Goal: Find specific page/section: Find specific page/section

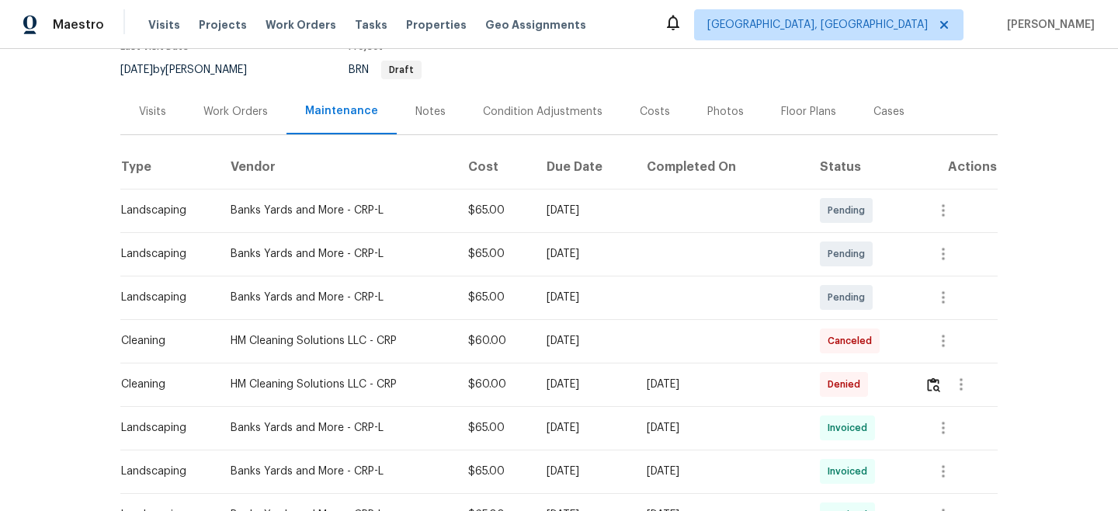
scroll to position [146, 0]
click at [929, 380] on img "button" at bounding box center [933, 385] width 13 height 15
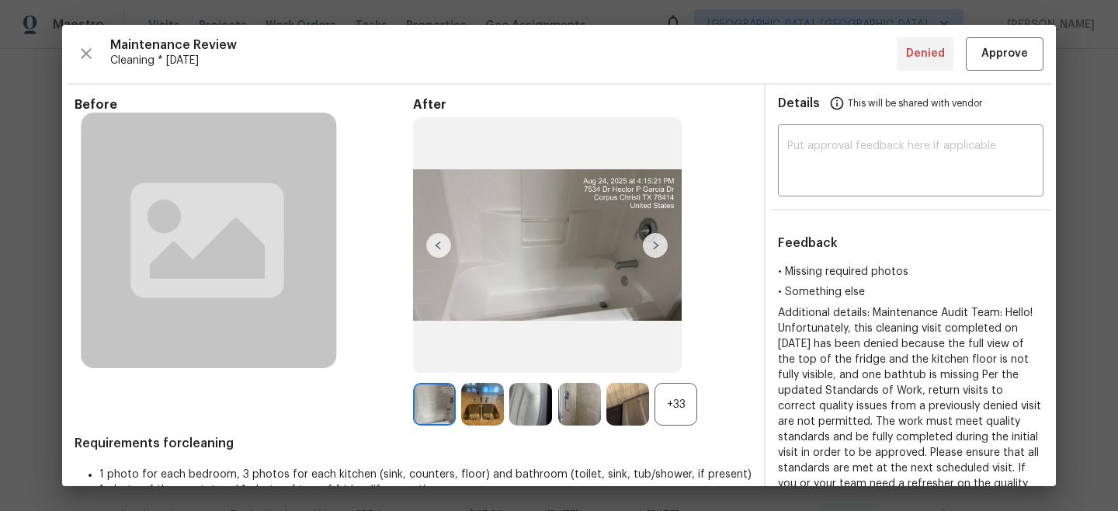
click at [659, 245] on img at bounding box center [655, 245] width 25 height 25
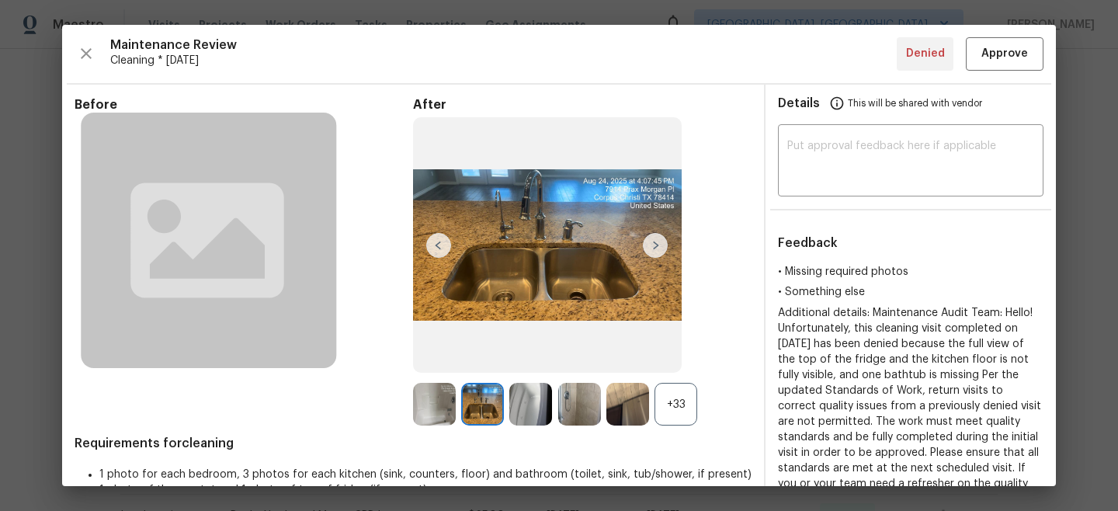
click at [659, 245] on img at bounding box center [655, 245] width 25 height 25
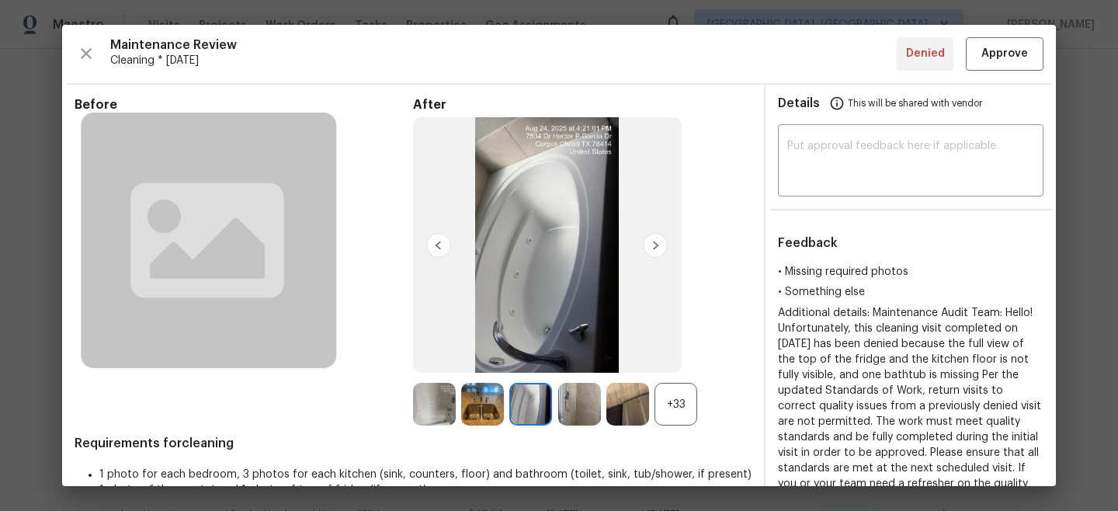
click at [659, 245] on img at bounding box center [655, 245] width 25 height 25
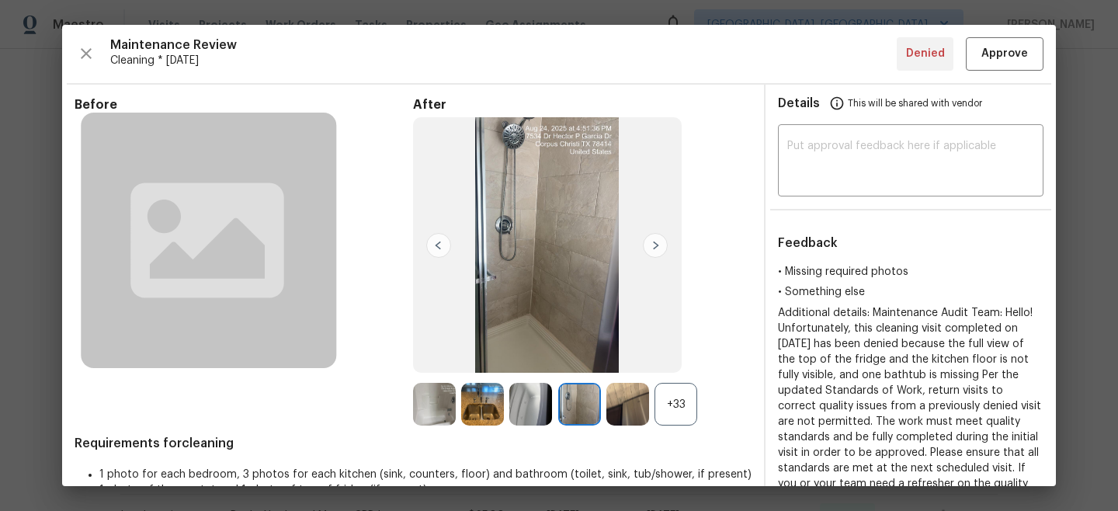
click at [659, 245] on img at bounding box center [655, 245] width 25 height 25
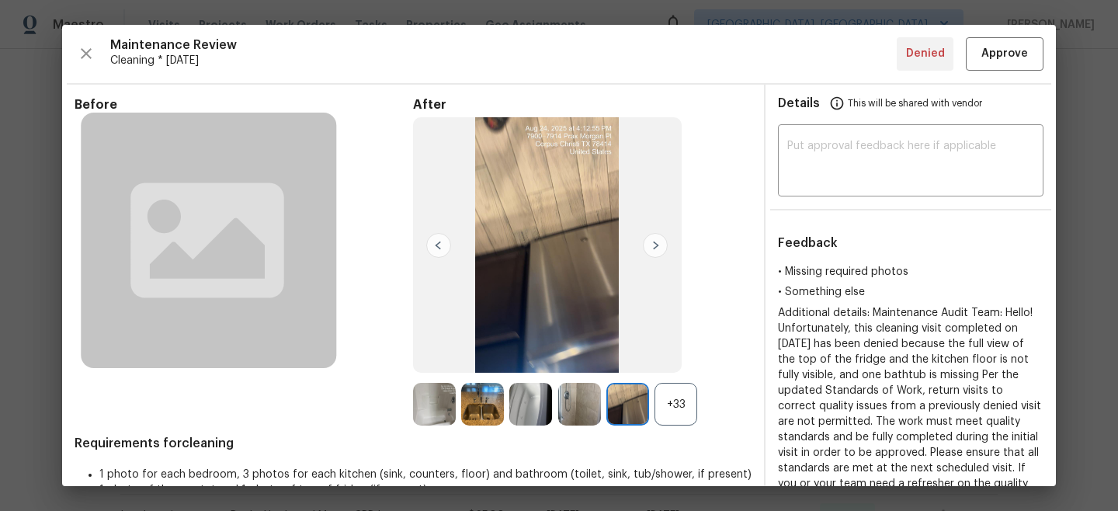
click at [659, 245] on img at bounding box center [655, 245] width 25 height 25
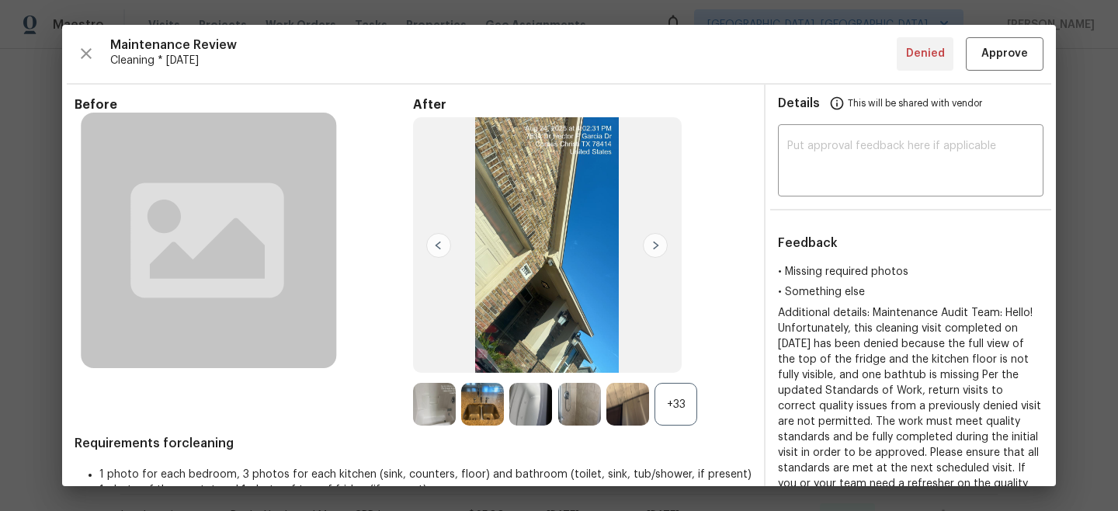
click at [446, 249] on img at bounding box center [438, 245] width 25 height 25
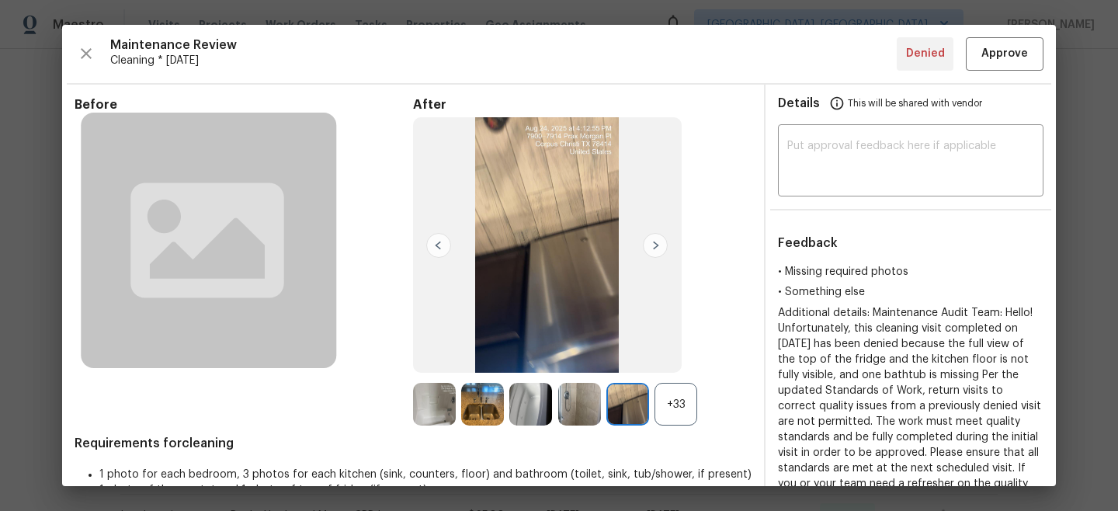
click at [657, 246] on img at bounding box center [655, 245] width 25 height 25
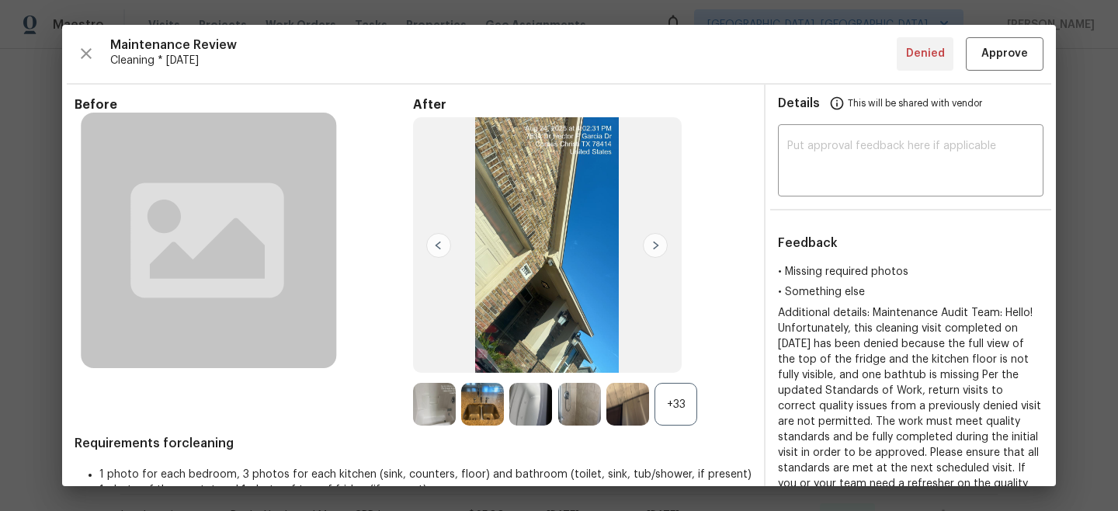
click at [657, 246] on img at bounding box center [655, 245] width 25 height 25
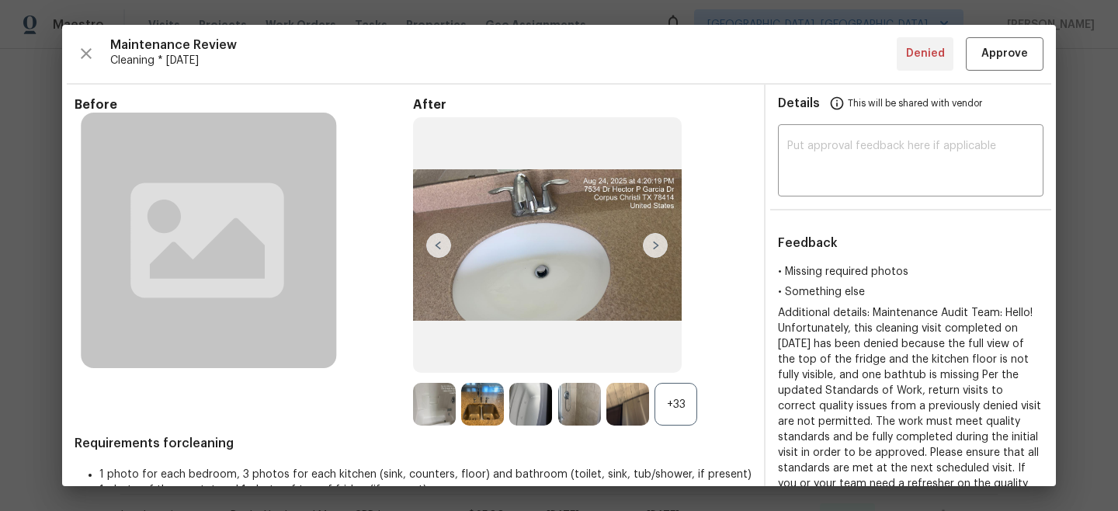
click at [657, 245] on img at bounding box center [655, 245] width 25 height 25
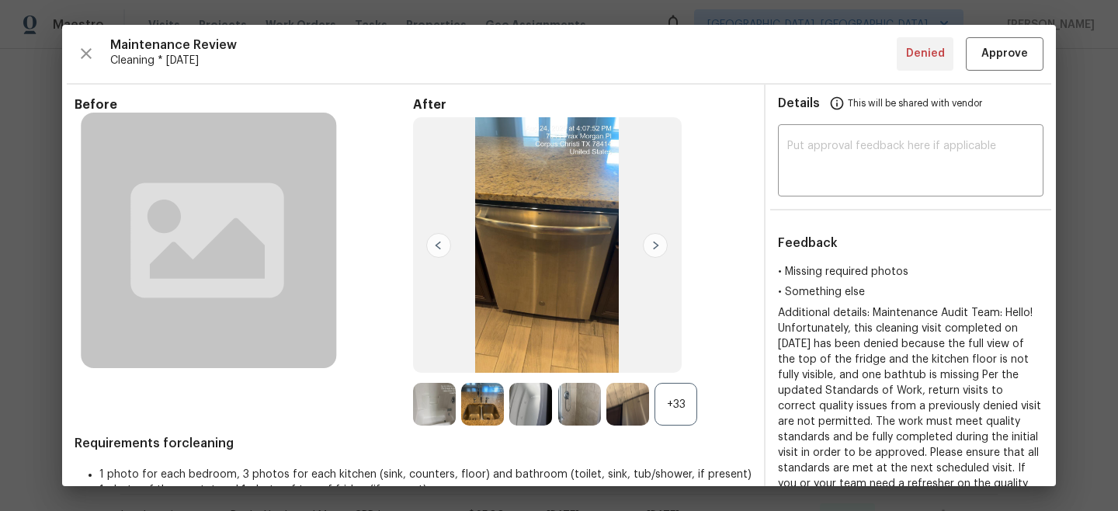
click at [657, 245] on img at bounding box center [655, 245] width 25 height 25
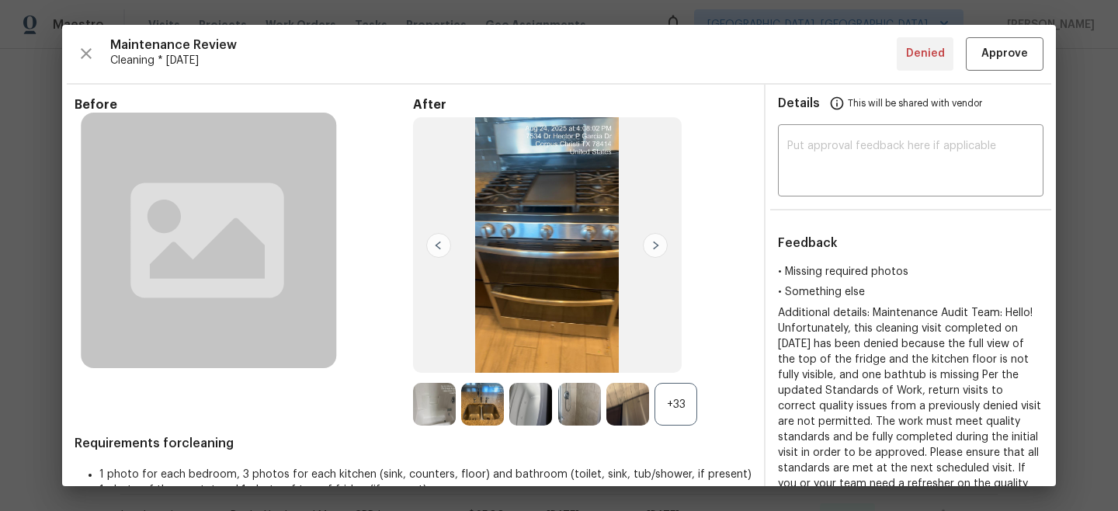
click at [657, 245] on img at bounding box center [655, 245] width 25 height 25
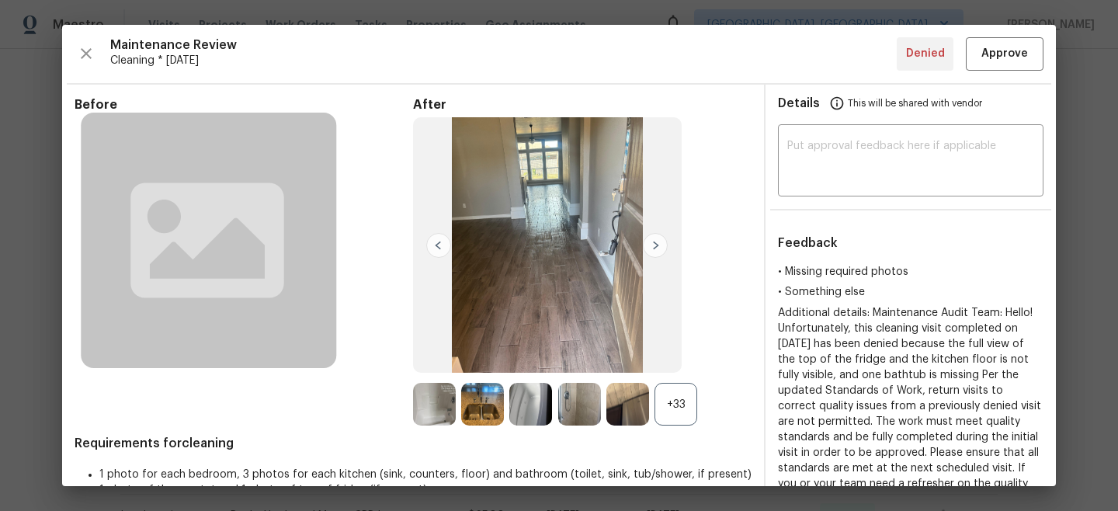
click at [657, 245] on img at bounding box center [655, 245] width 25 height 25
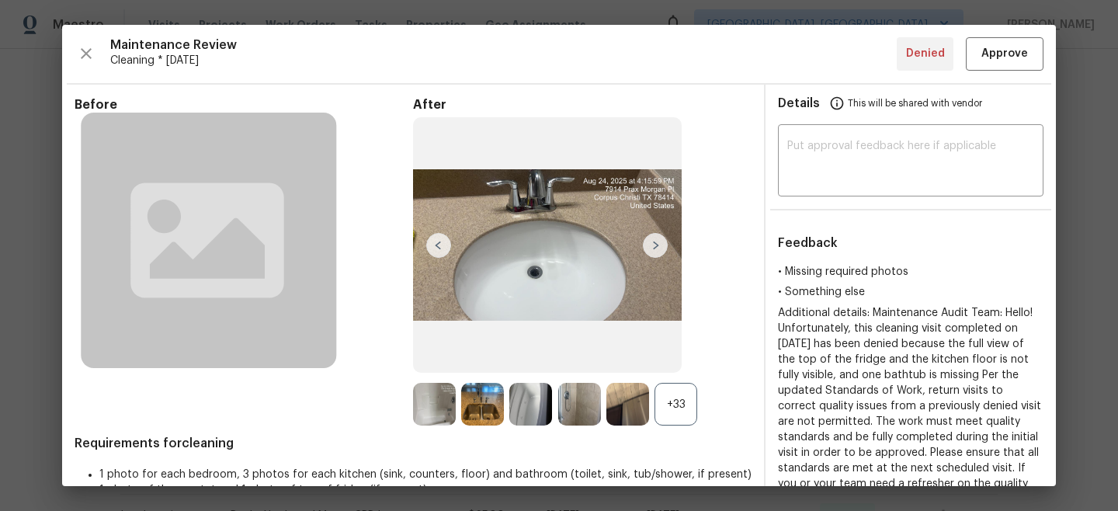
click at [657, 245] on img at bounding box center [655, 245] width 25 height 25
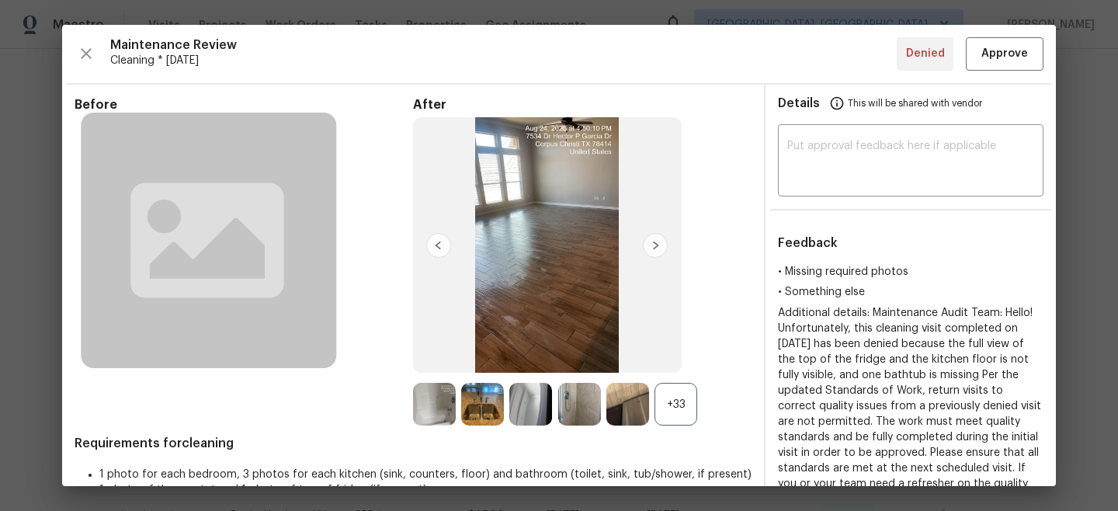
click at [657, 245] on img at bounding box center [655, 245] width 25 height 25
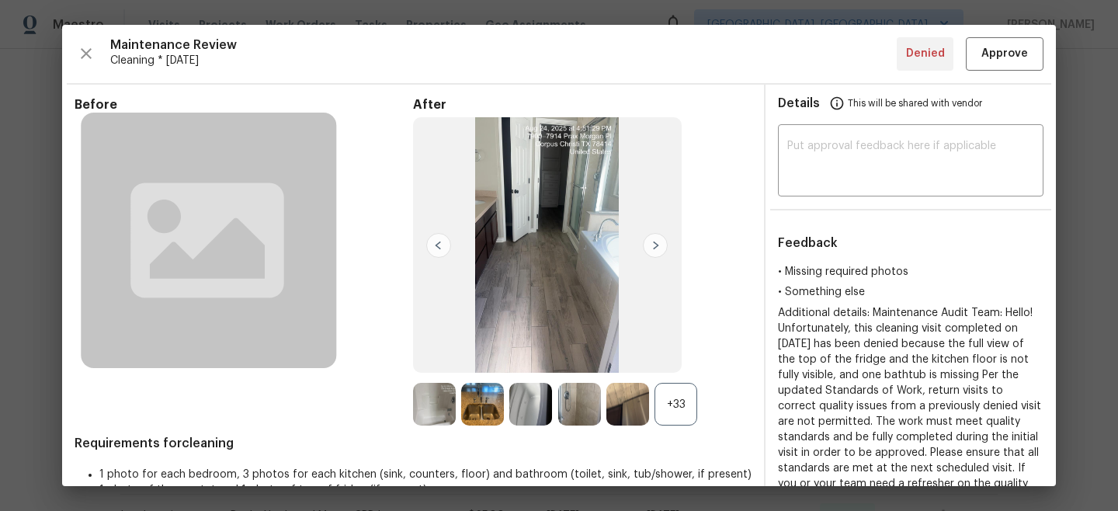
click at [657, 245] on img at bounding box center [655, 245] width 25 height 25
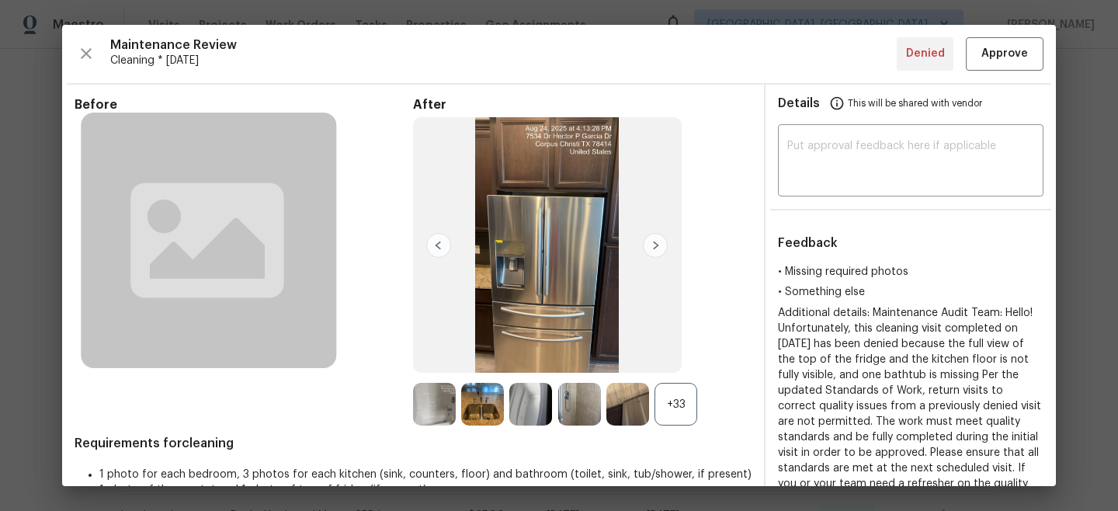
click at [657, 245] on img at bounding box center [655, 245] width 25 height 25
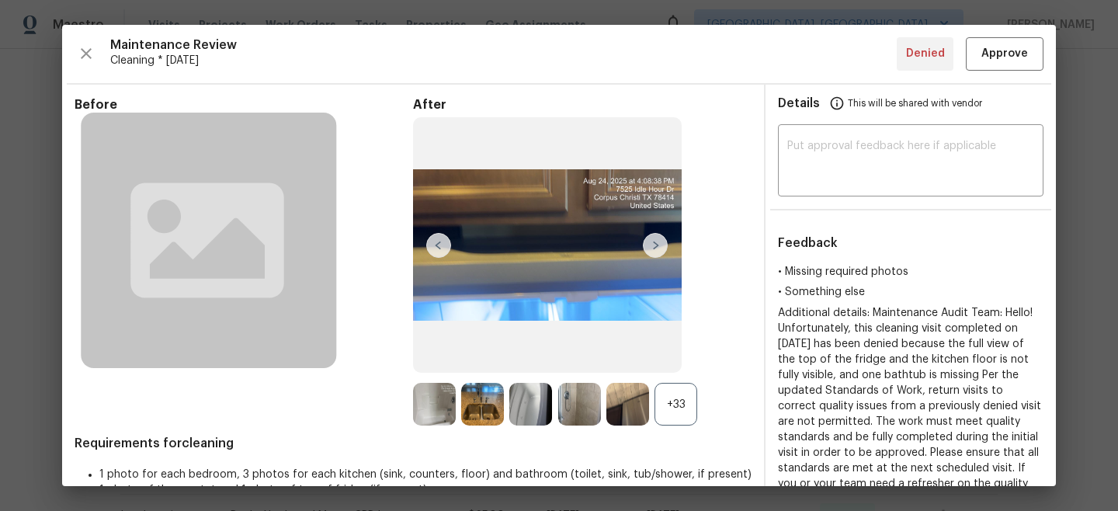
click at [438, 252] on img at bounding box center [438, 245] width 25 height 25
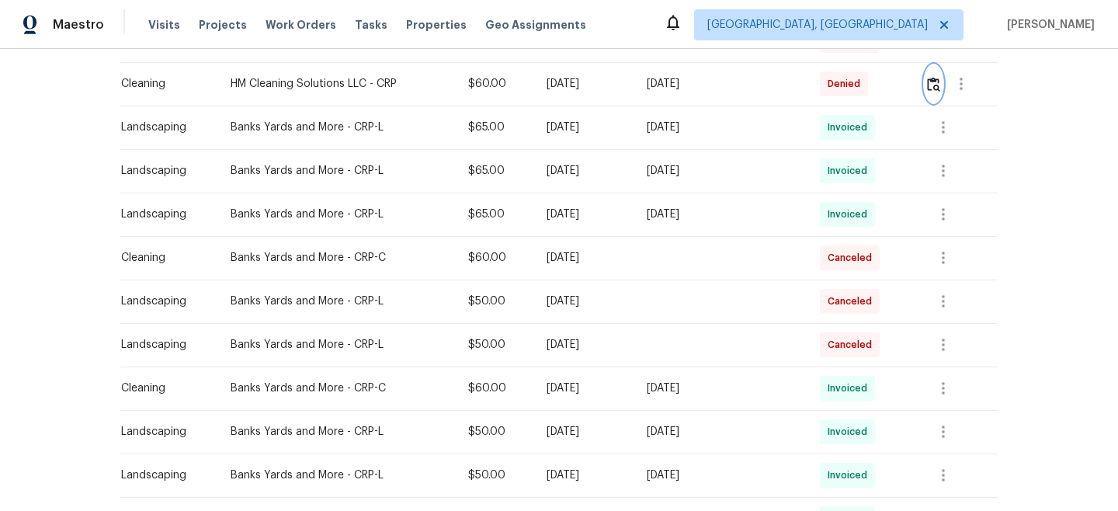
scroll to position [464, 0]
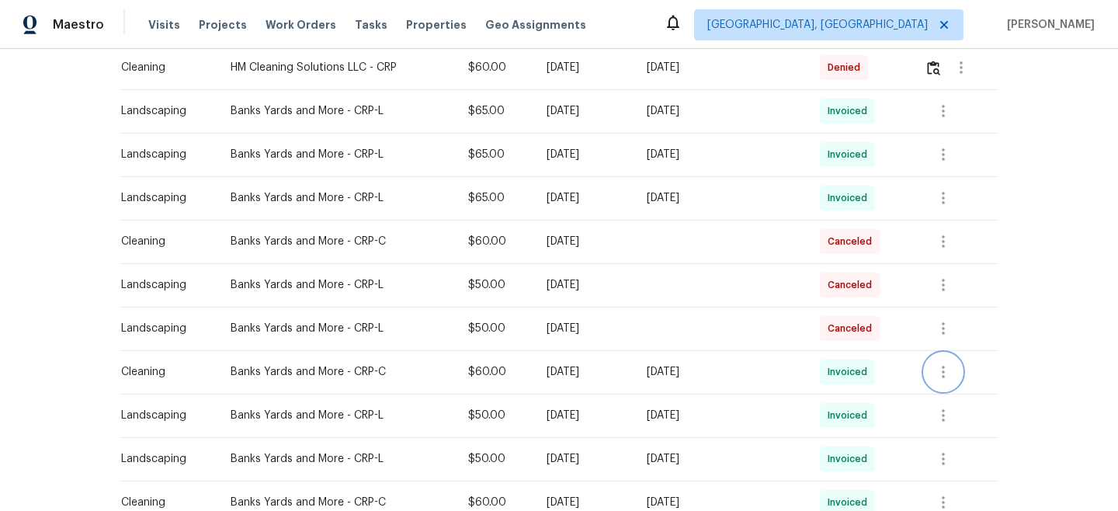
click at [943, 371] on icon "button" at bounding box center [943, 372] width 19 height 19
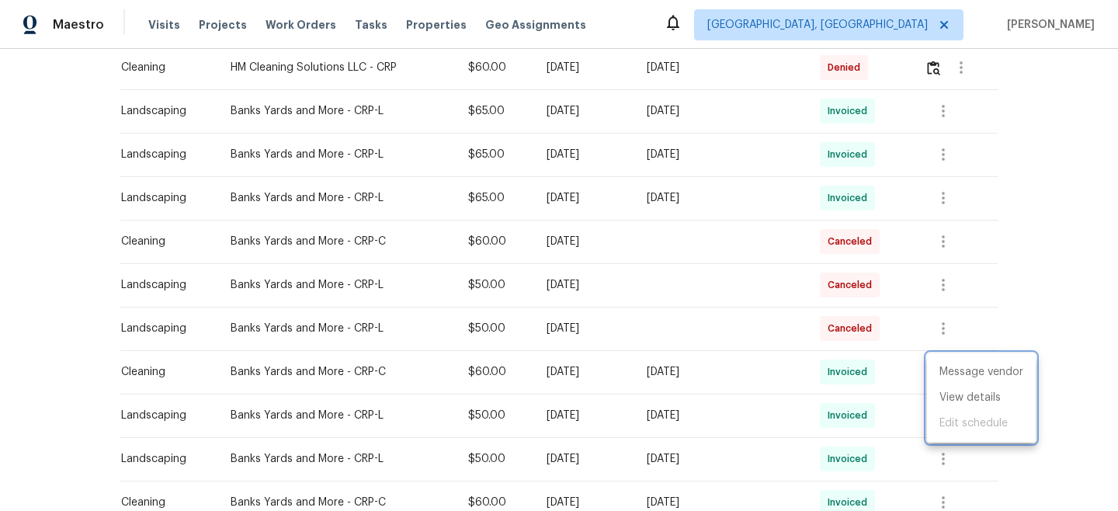
click at [1038, 290] on div at bounding box center [559, 255] width 1118 height 511
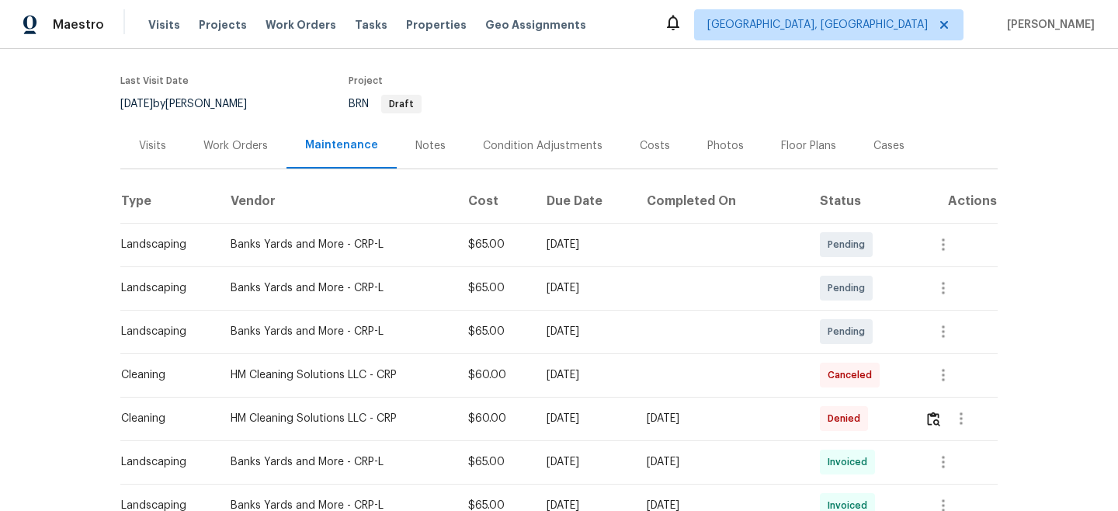
scroll to position [0, 0]
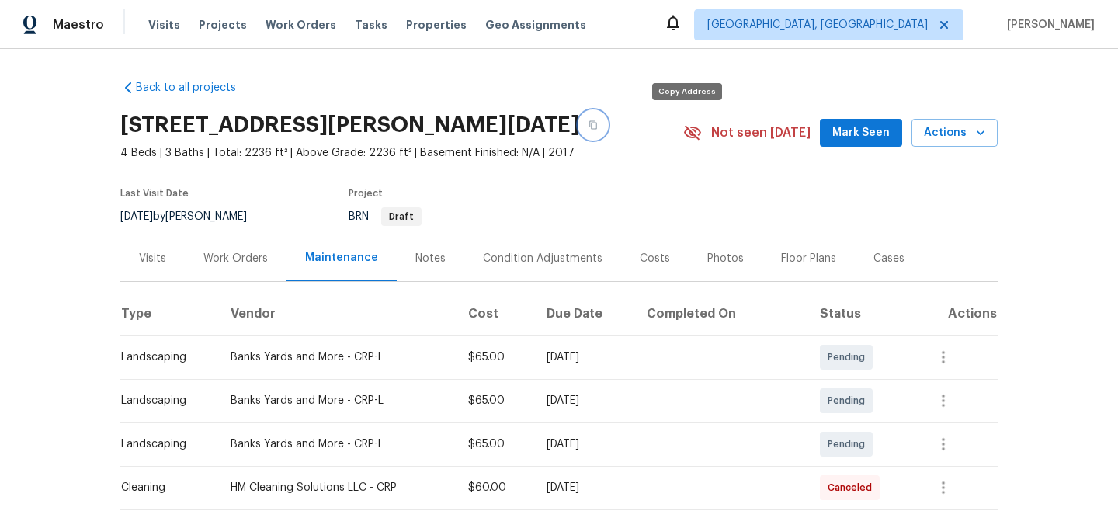
click at [598, 126] on icon "button" at bounding box center [593, 124] width 9 height 9
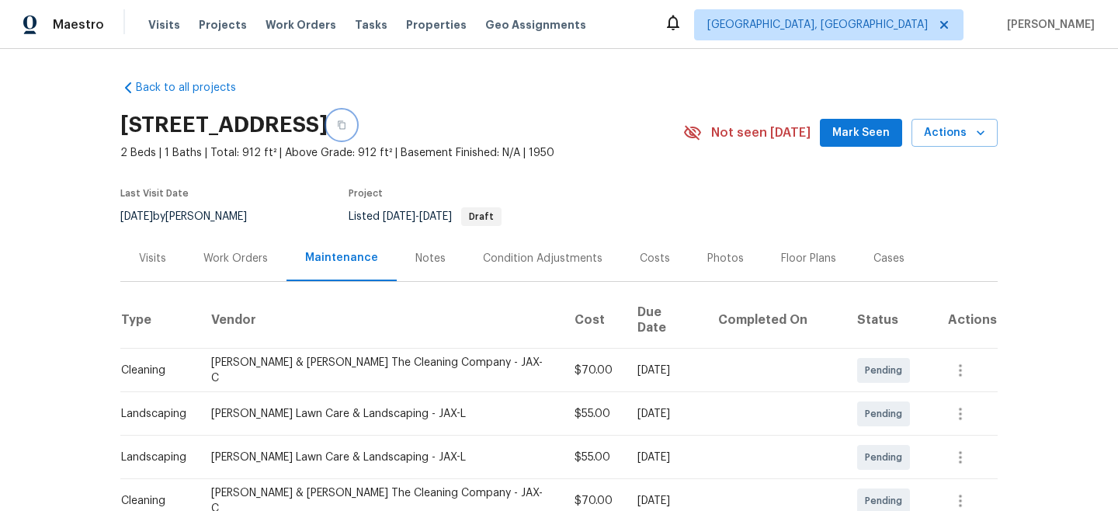
click at [346, 125] on icon "button" at bounding box center [341, 124] width 9 height 9
click at [356, 120] on button "button" at bounding box center [342, 125] width 28 height 28
